Goal: Transaction & Acquisition: Purchase product/service

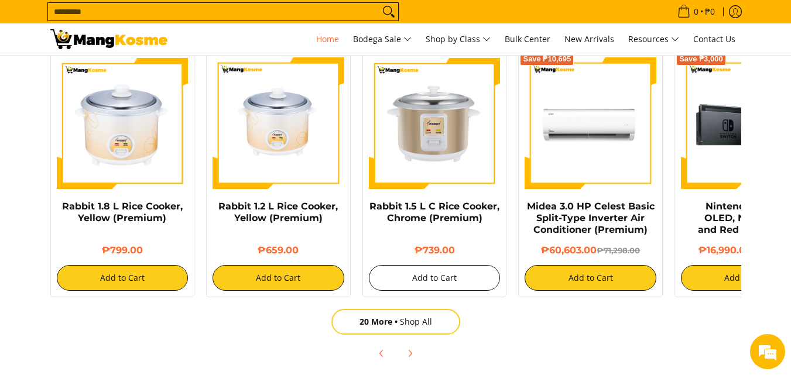
scroll to position [0, 1396]
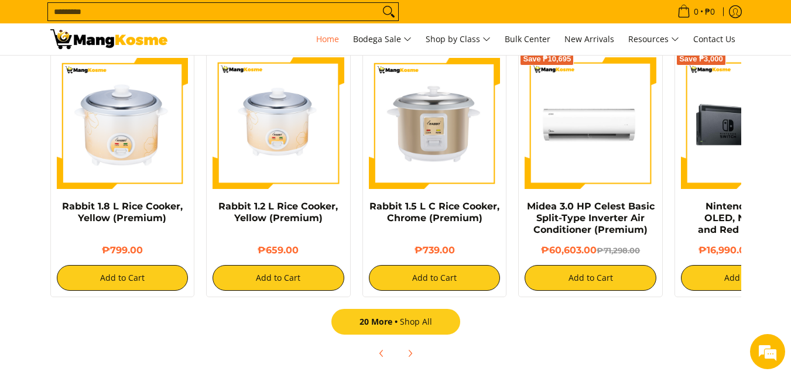
click at [408, 322] on link "20 More Shop All" at bounding box center [395, 322] width 129 height 26
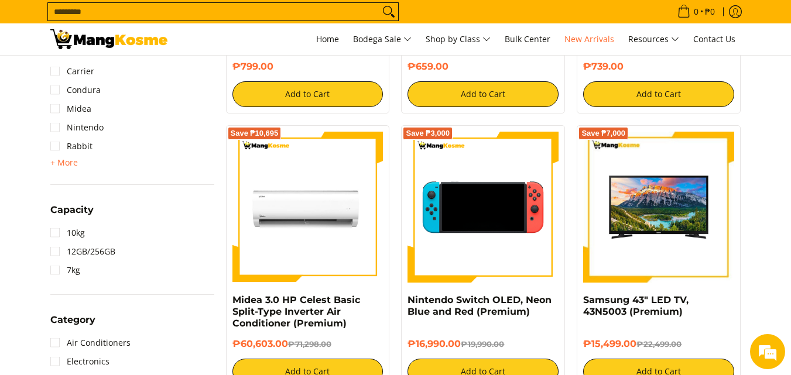
click at [514, 232] on img at bounding box center [482, 207] width 151 height 151
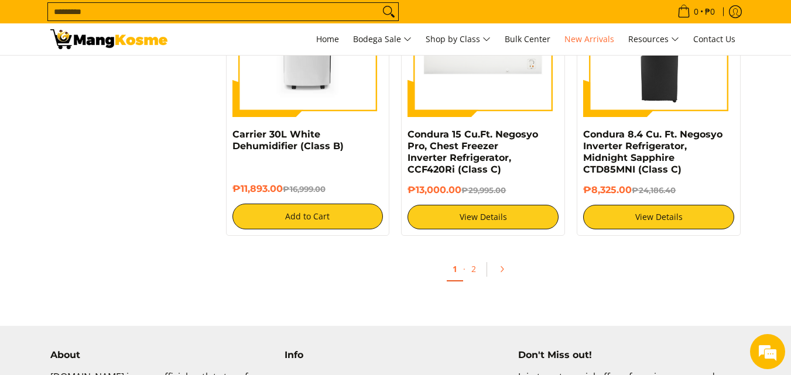
scroll to position [2341, 0]
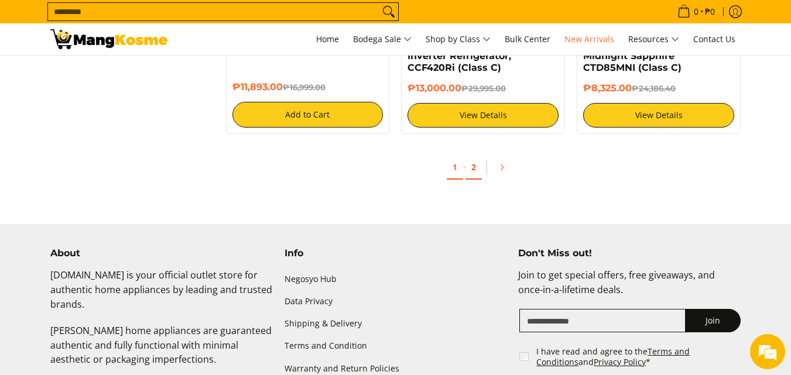
click at [468, 171] on link "2" at bounding box center [473, 168] width 16 height 24
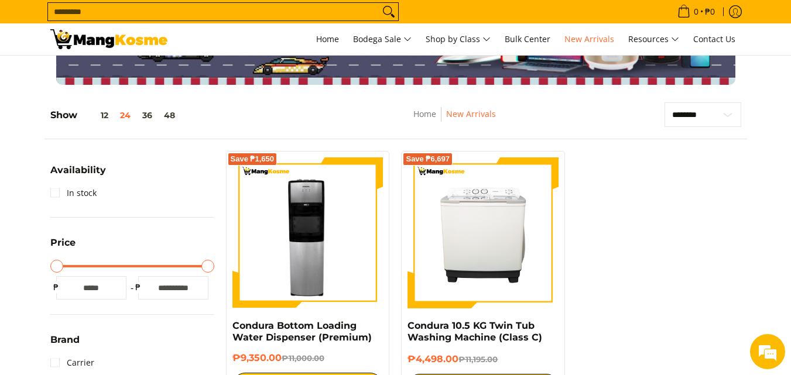
scroll to position [117, 0]
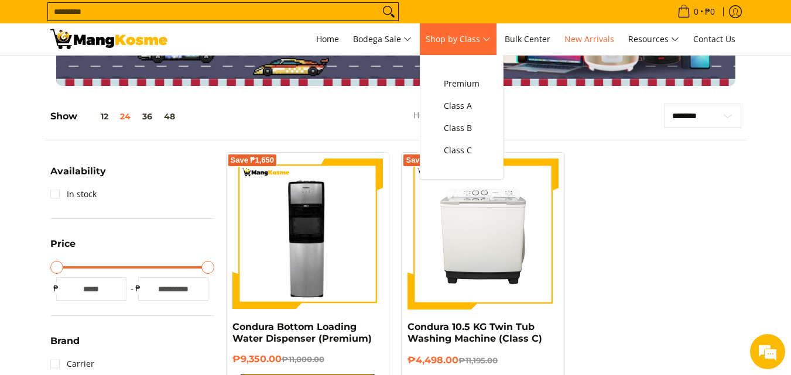
click at [480, 41] on span "Shop by Class" at bounding box center [457, 39] width 65 height 15
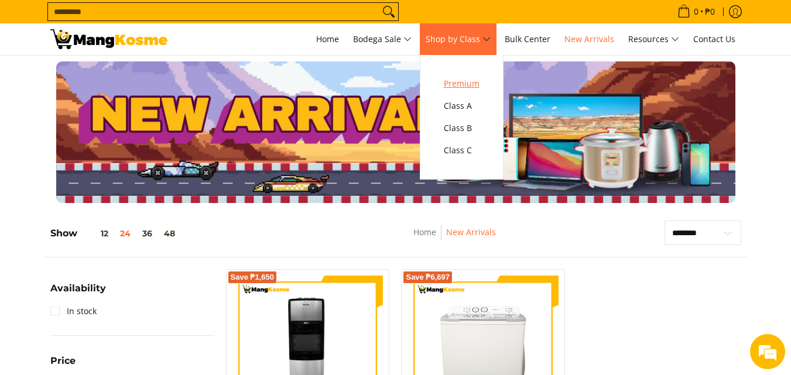
click at [476, 80] on span "Premium" at bounding box center [462, 84] width 36 height 15
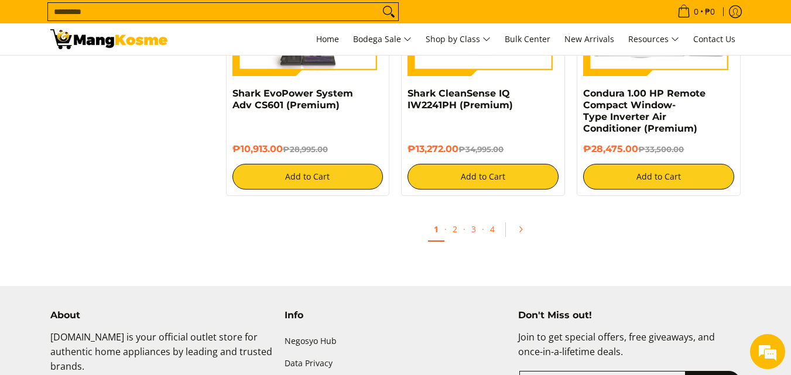
scroll to position [2341, 0]
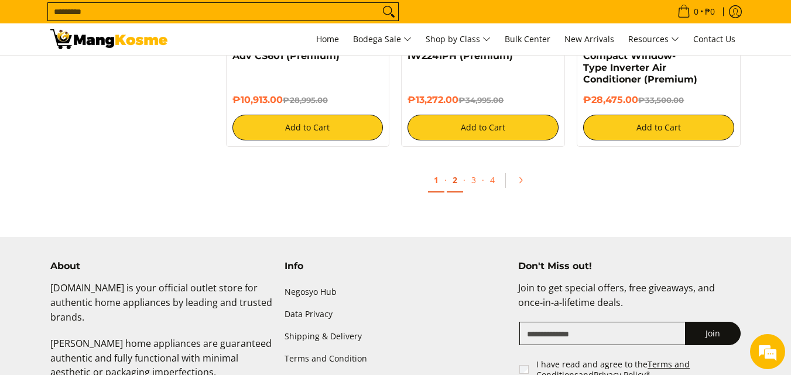
click at [461, 183] on link "2" at bounding box center [455, 181] width 16 height 24
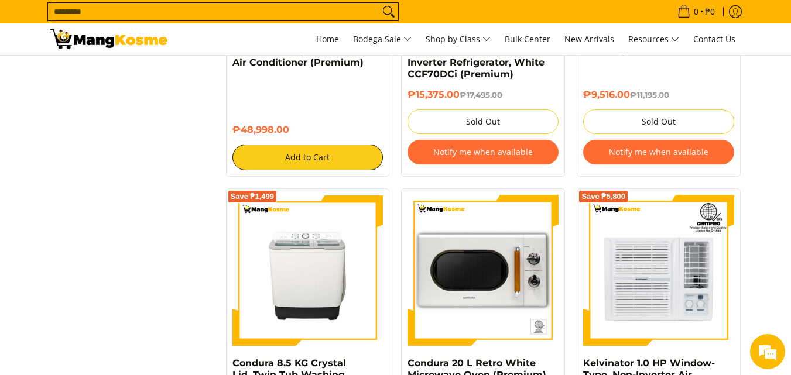
scroll to position [2282, 0]
